Goal: Task Accomplishment & Management: Use online tool/utility

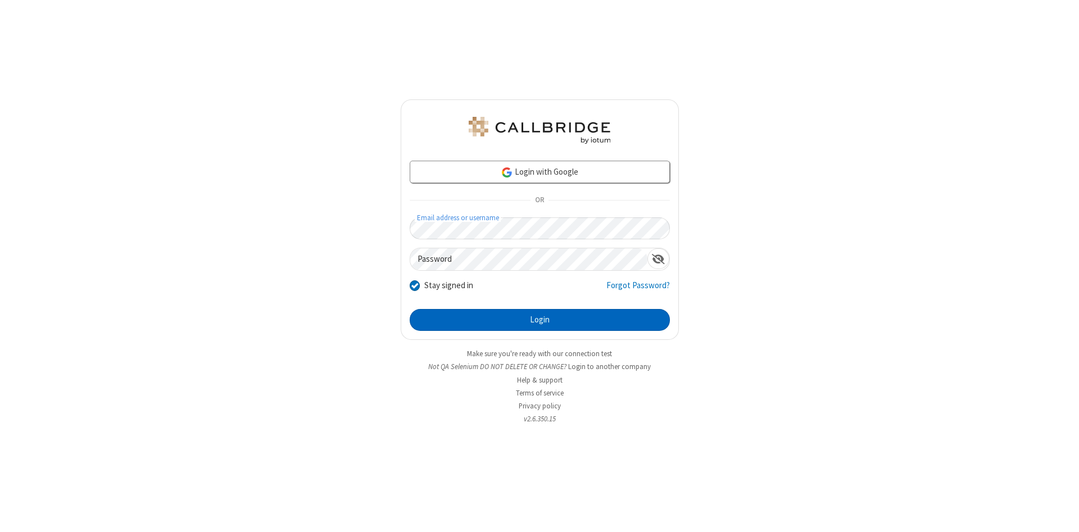
click at [539, 320] on button "Login" at bounding box center [540, 320] width 260 height 22
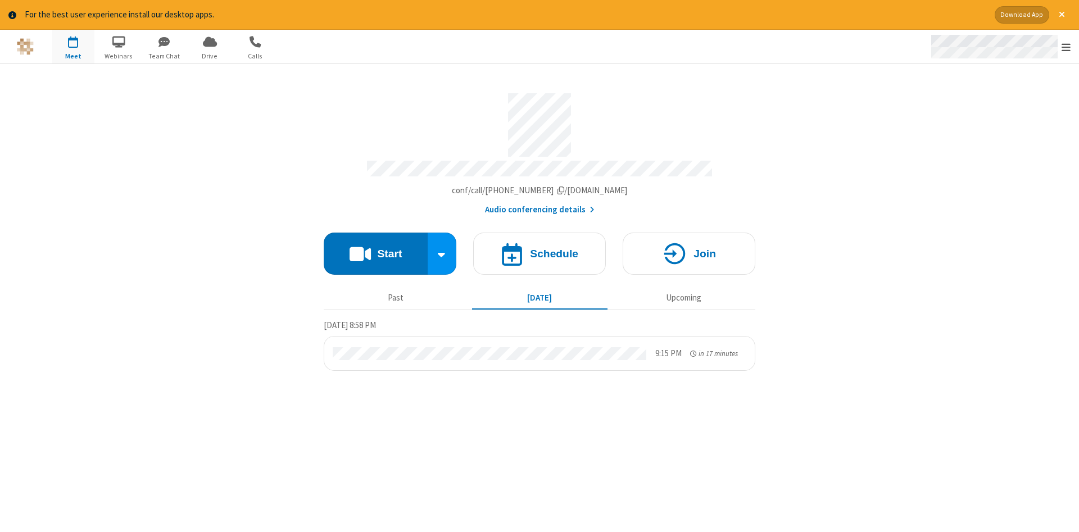
click at [1066, 47] on span "Open menu" at bounding box center [1065, 47] width 9 height 11
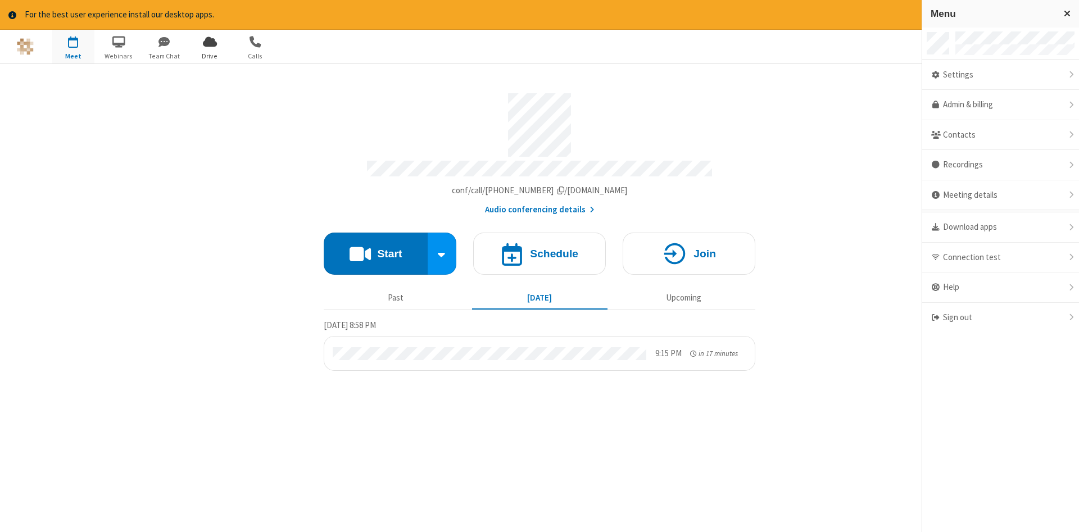
click at [210, 56] on span "Drive" at bounding box center [210, 56] width 42 height 10
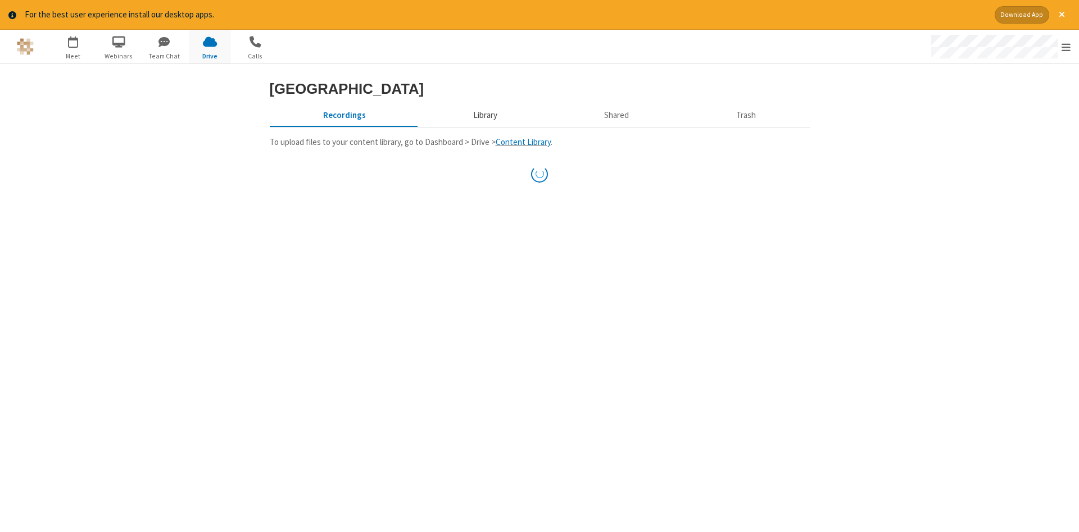
click at [483, 126] on button "Library" at bounding box center [484, 115] width 131 height 21
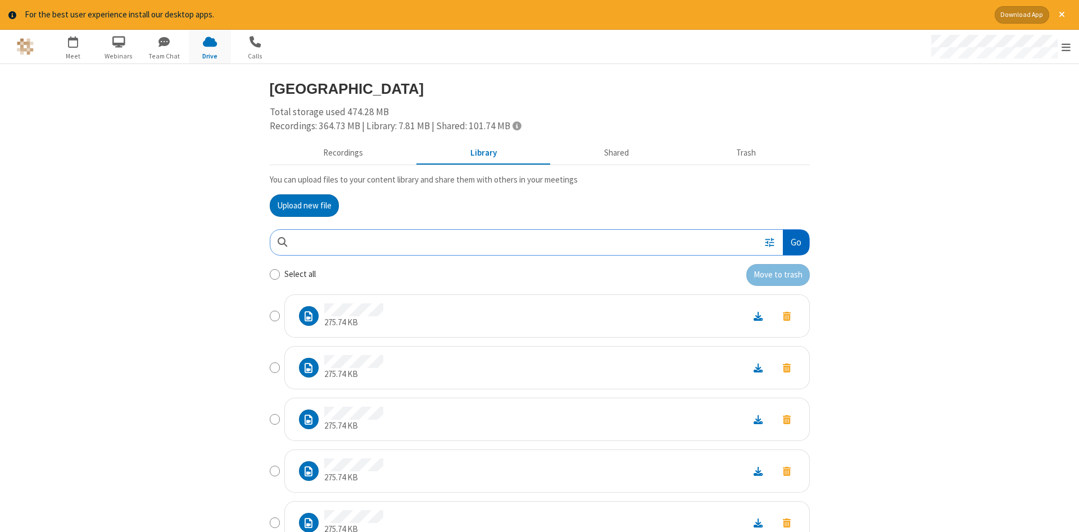
click at [795, 242] on button "Go" at bounding box center [796, 242] width 26 height 25
click at [304, 205] on button "Upload new file" at bounding box center [304, 205] width 69 height 22
